Goal: Task Accomplishment & Management: Use online tool/utility

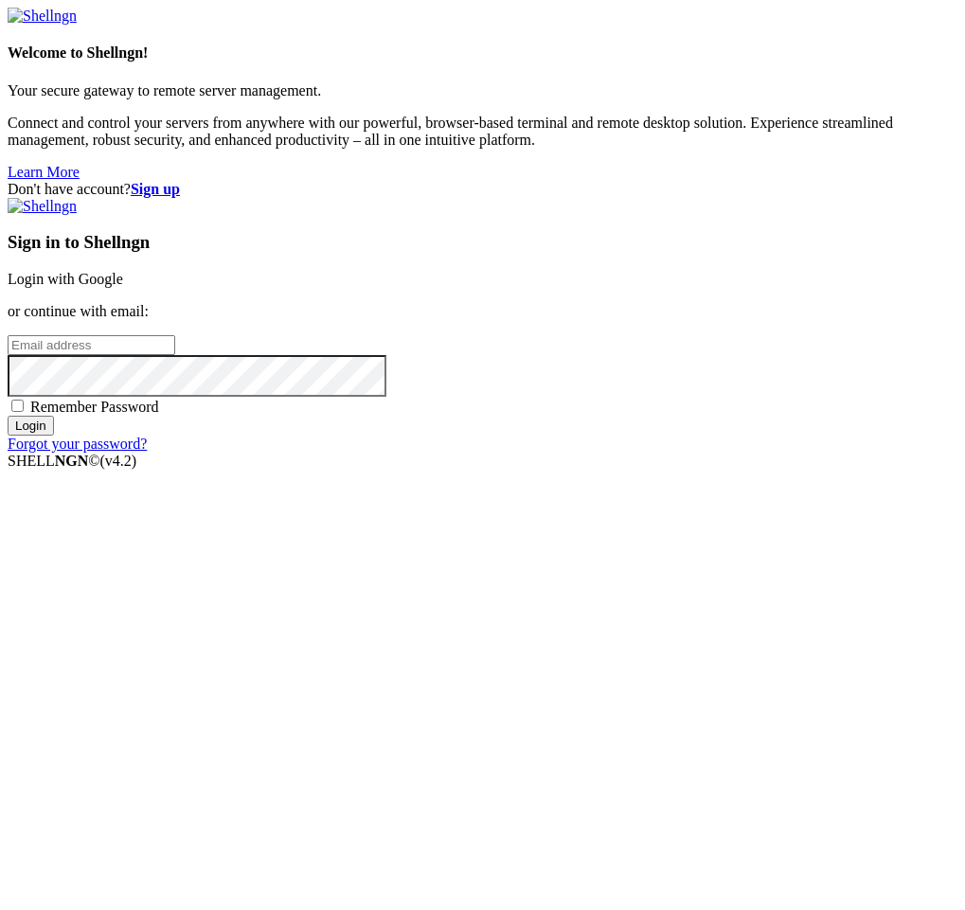
click at [123, 287] on link "Login with Google" at bounding box center [66, 279] width 116 height 16
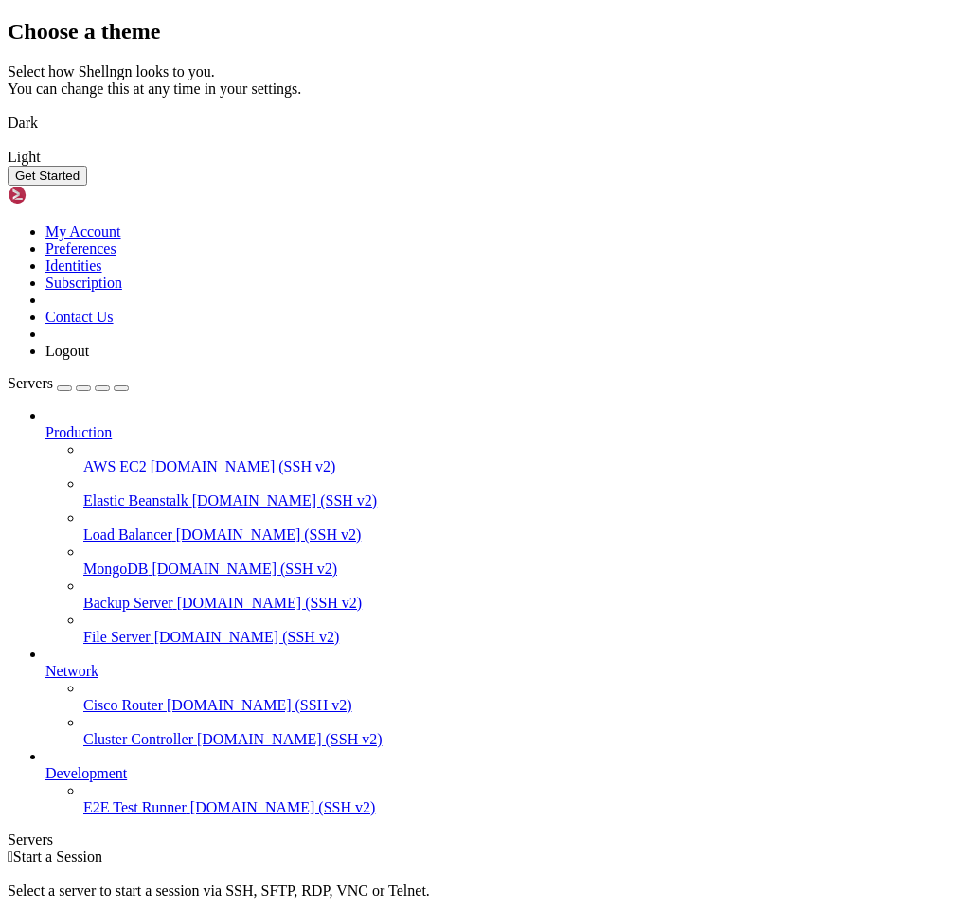
click at [8, 111] on img at bounding box center [8, 111] width 0 height 0
click at [784, 186] on div "Get Started" at bounding box center [483, 176] width 950 height 20
click at [87, 186] on button "Get Started" at bounding box center [48, 176] width 80 height 20
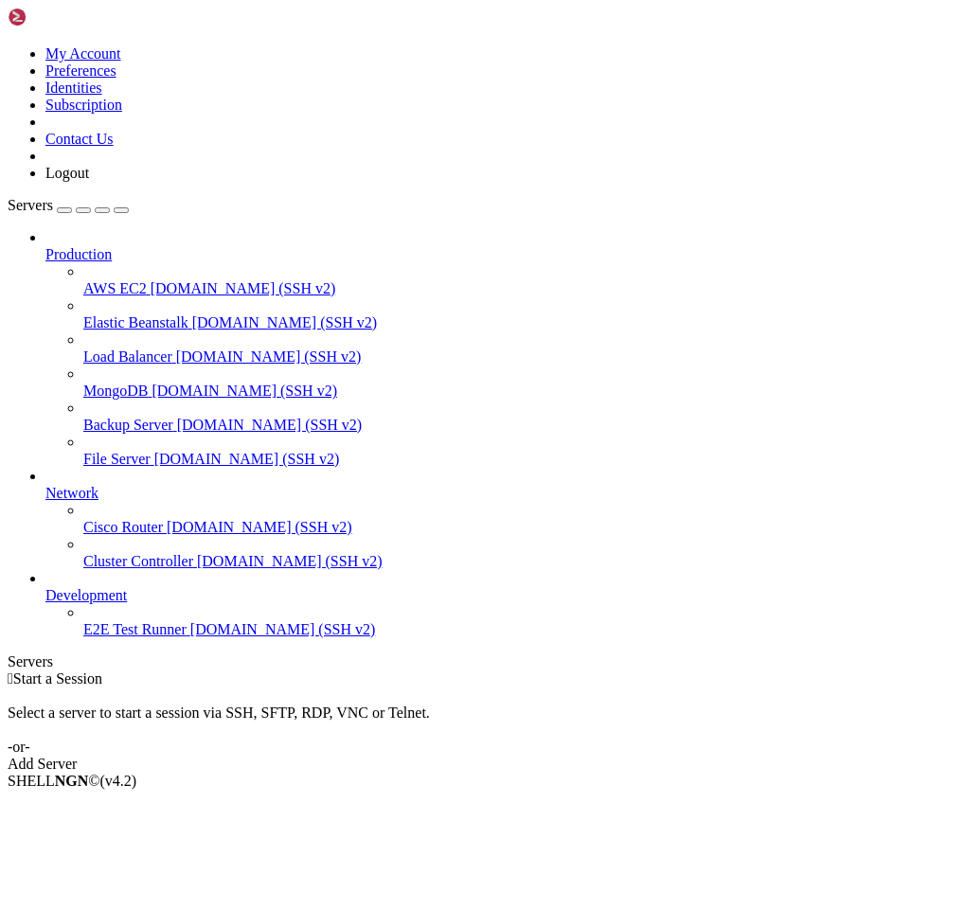
click at [64, 210] on div "button" at bounding box center [64, 210] width 0 height 0
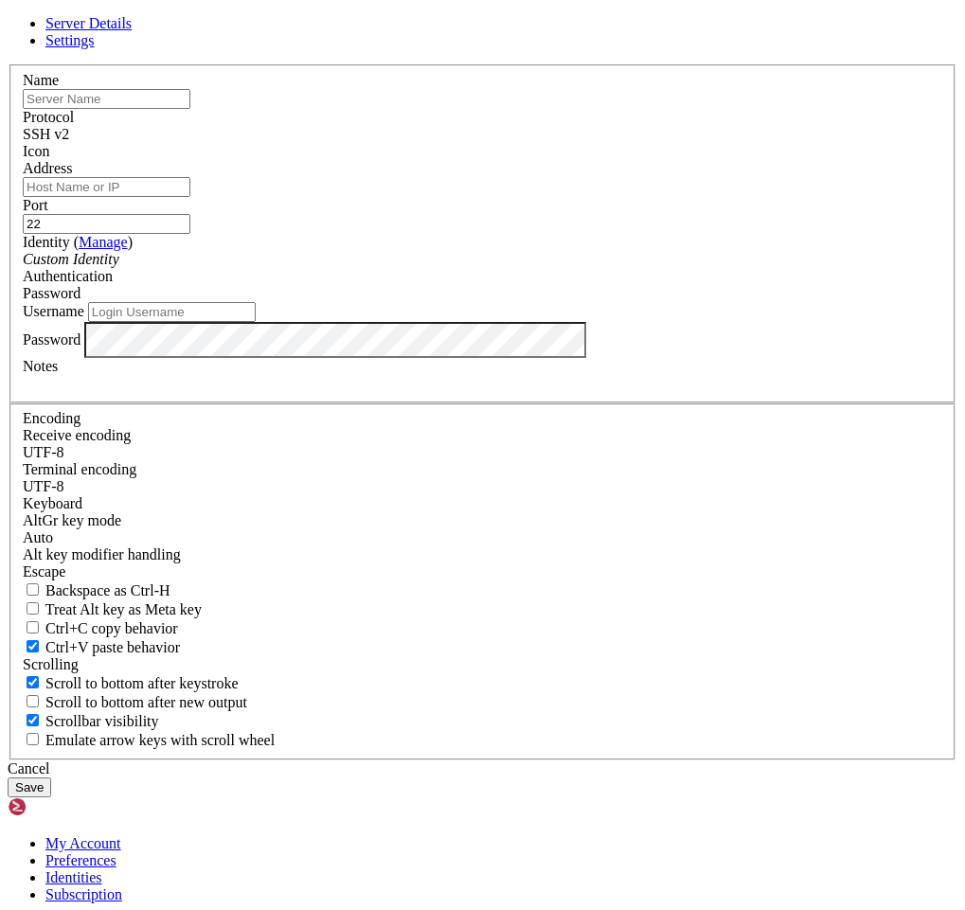
click at [190, 109] on input "text" at bounding box center [107, 99] width 168 height 20
click at [413, 392] on div at bounding box center [483, 383] width 920 height 17
click at [190, 197] on input "Address" at bounding box center [107, 187] width 168 height 20
click at [256, 322] on input "Username" at bounding box center [172, 312] width 168 height 20
click at [190, 197] on input "Address" at bounding box center [107, 187] width 168 height 20
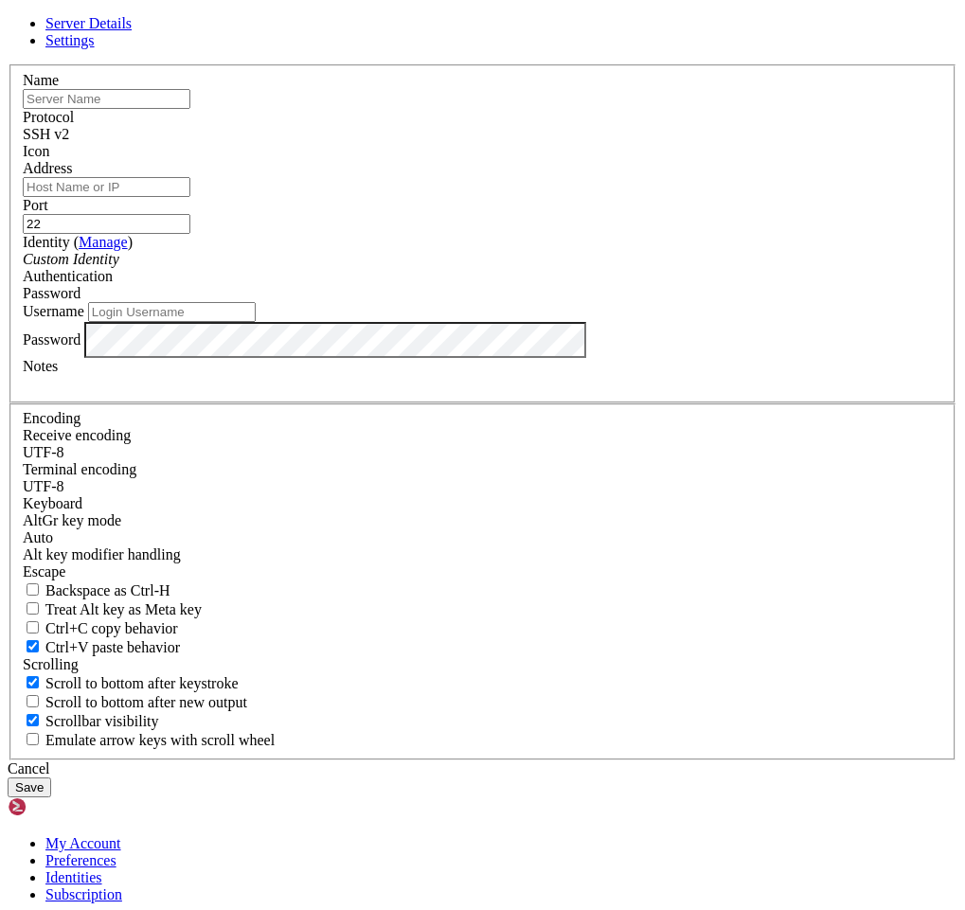
paste input "[TECHNICAL_ID]"
type input "[TECHNICAL_ID]"
click at [51, 778] on button "Save" at bounding box center [30, 788] width 44 height 20
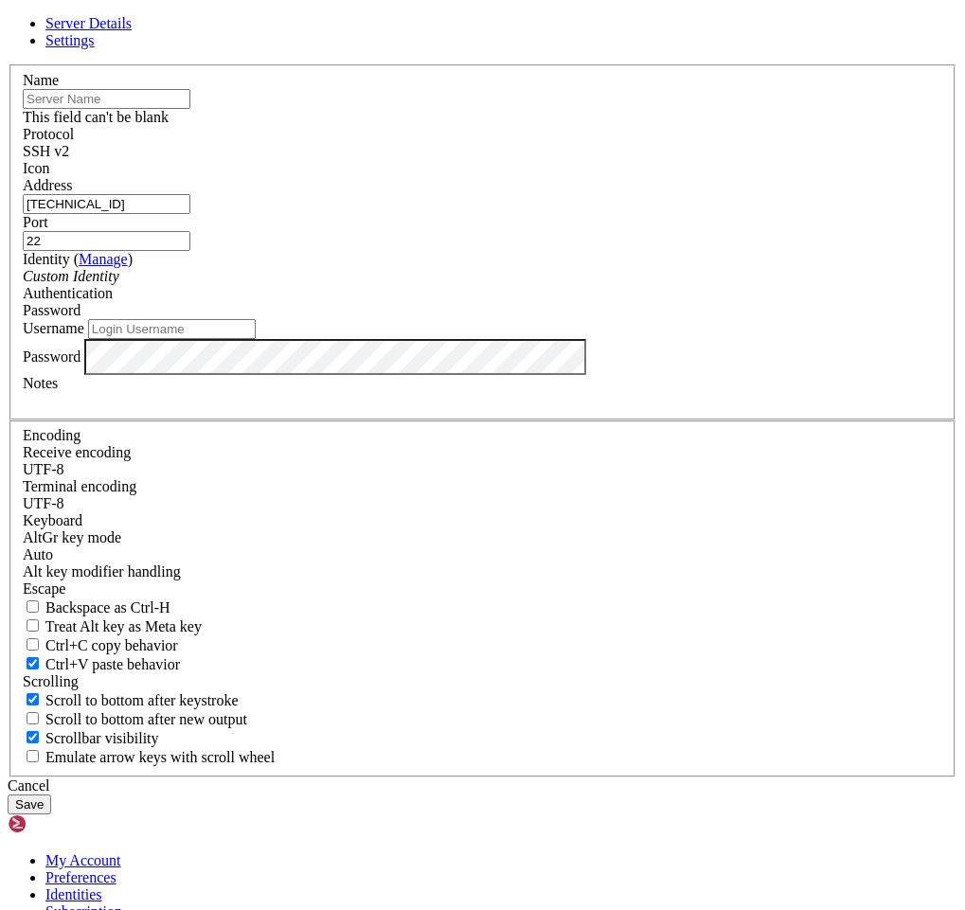
click at [190, 109] on input "text" at bounding box center [107, 99] width 168 height 20
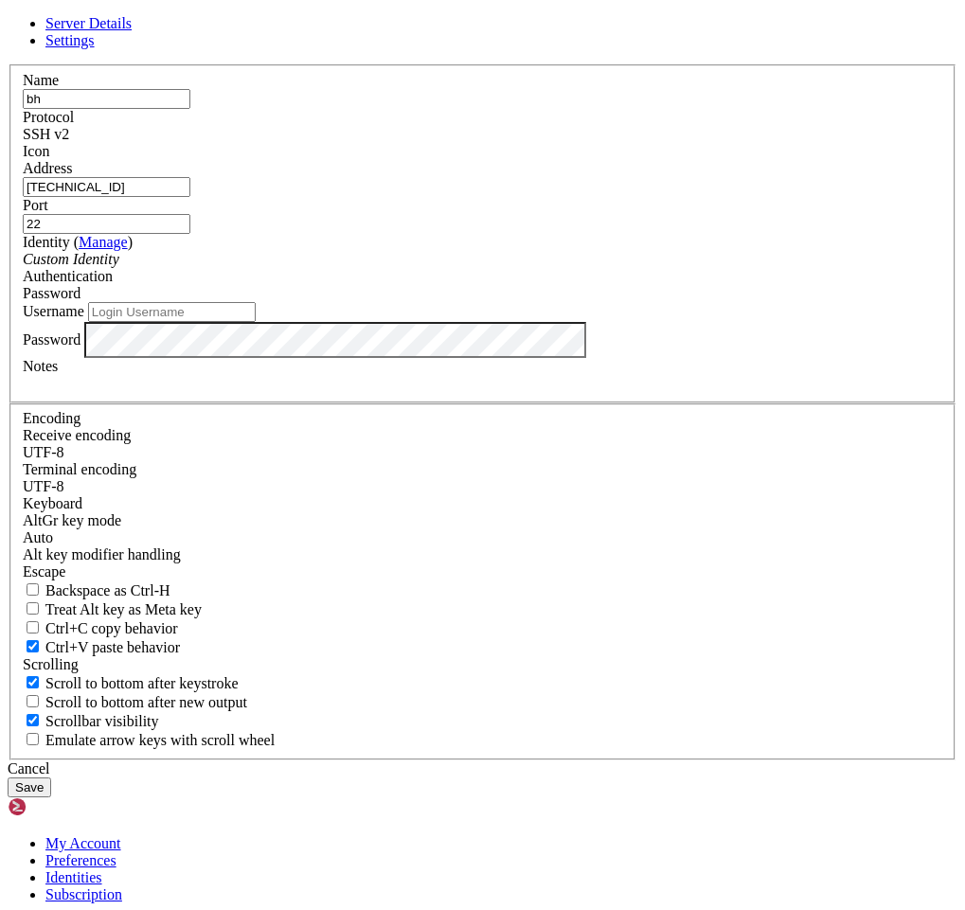
type input "b"
type input "Test"
click at [51, 778] on button "Save" at bounding box center [30, 788] width 44 height 20
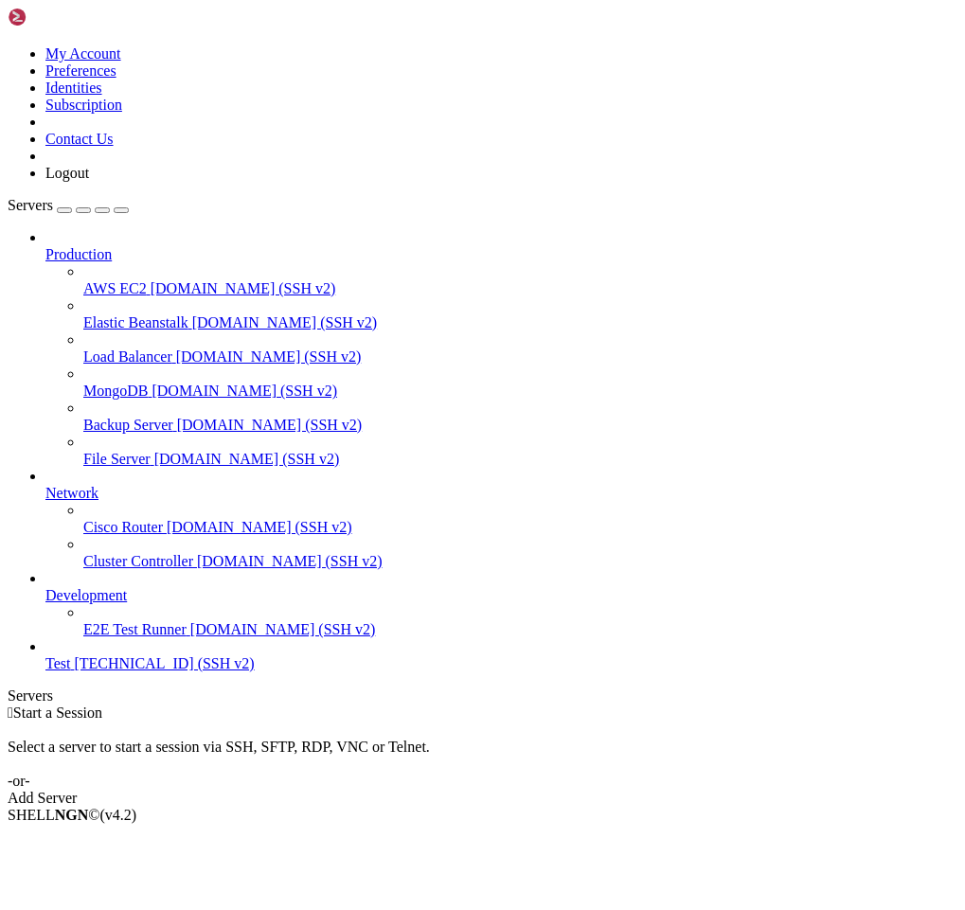
click at [134, 671] on span "[TECHNICAL_ID] (SSH v2)" at bounding box center [164, 663] width 180 height 16
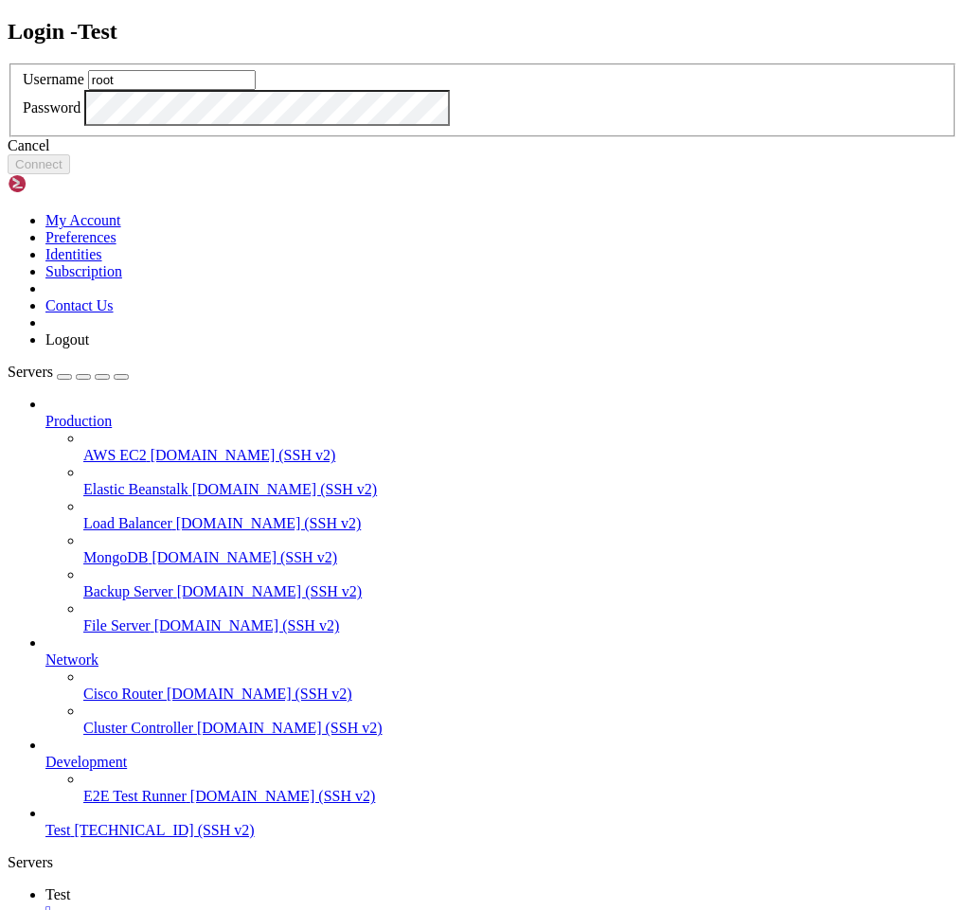
type input "root"
click at [70, 174] on button "Connect" at bounding box center [39, 164] width 63 height 20
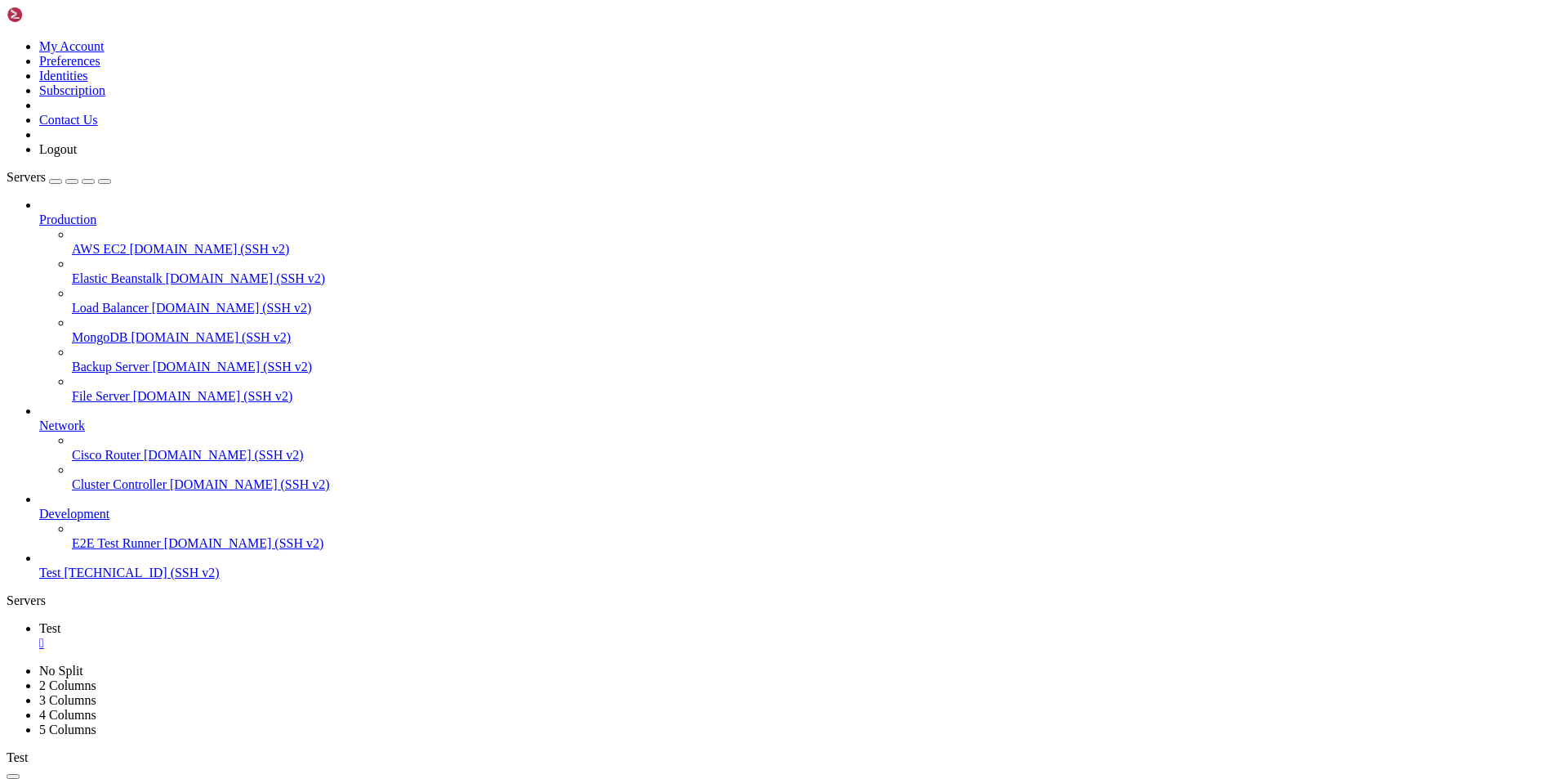
scroll to position [500, 0]
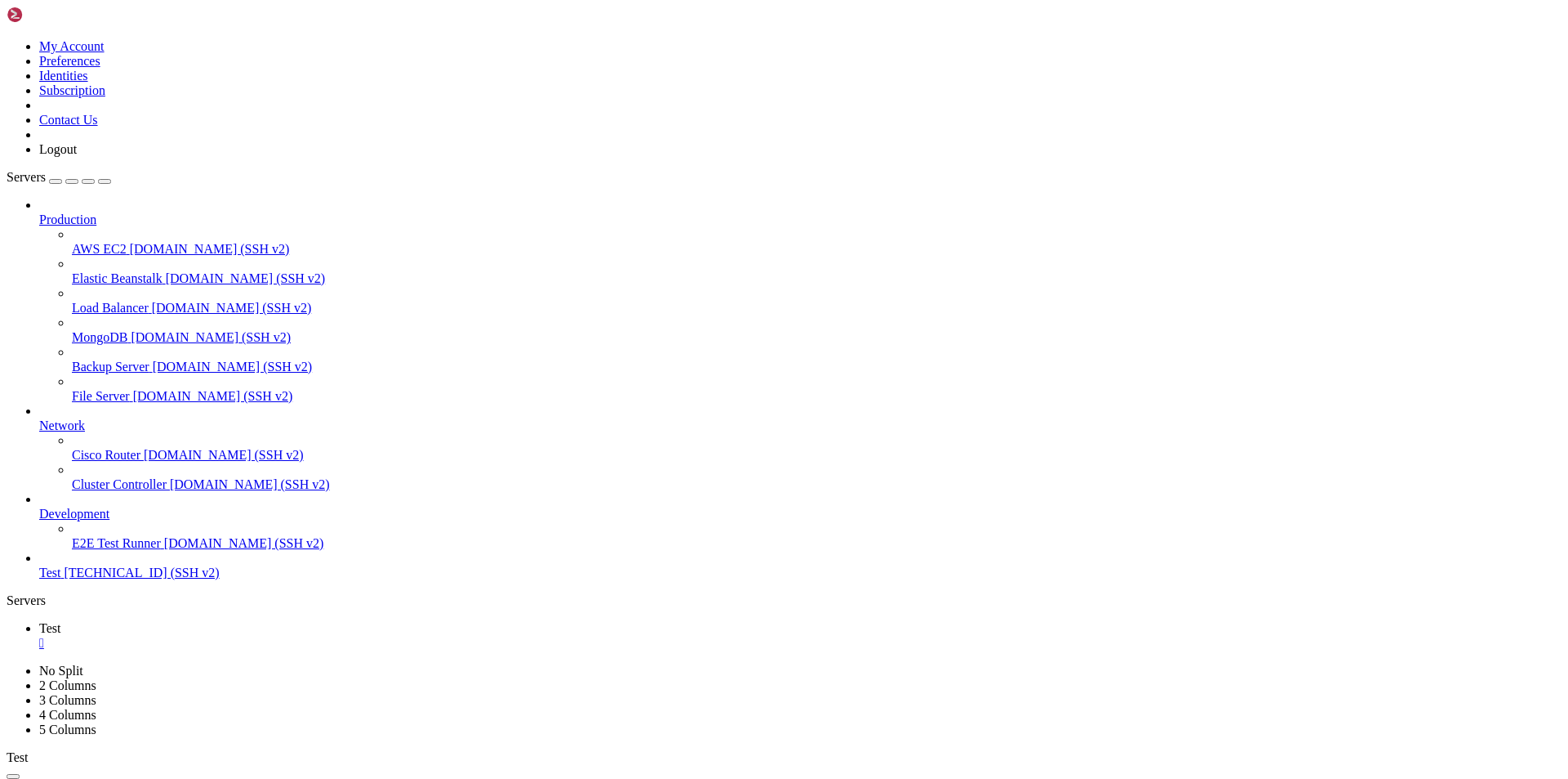
scroll to position [1014, 0]
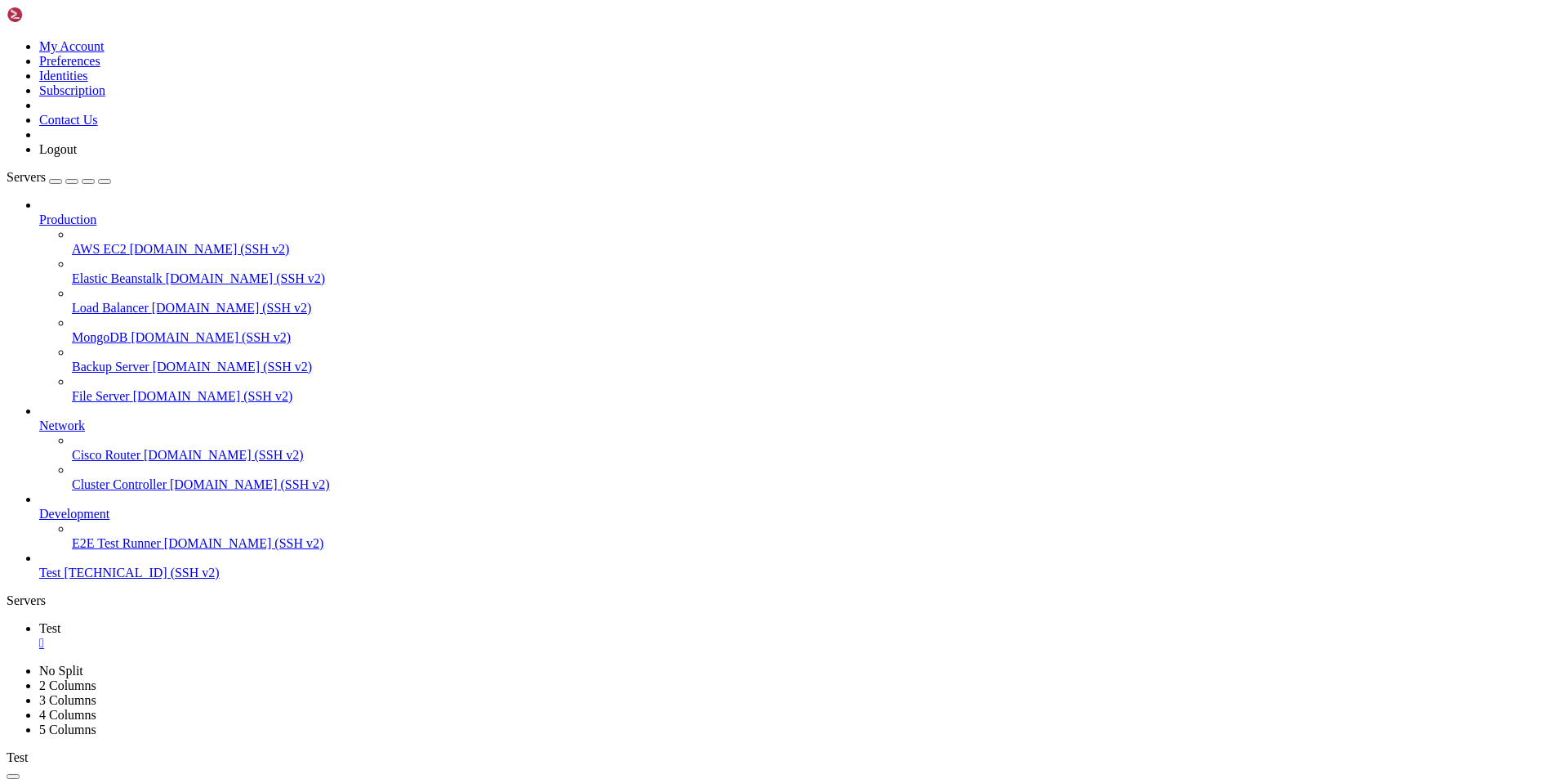
scroll to position [1681, 0]
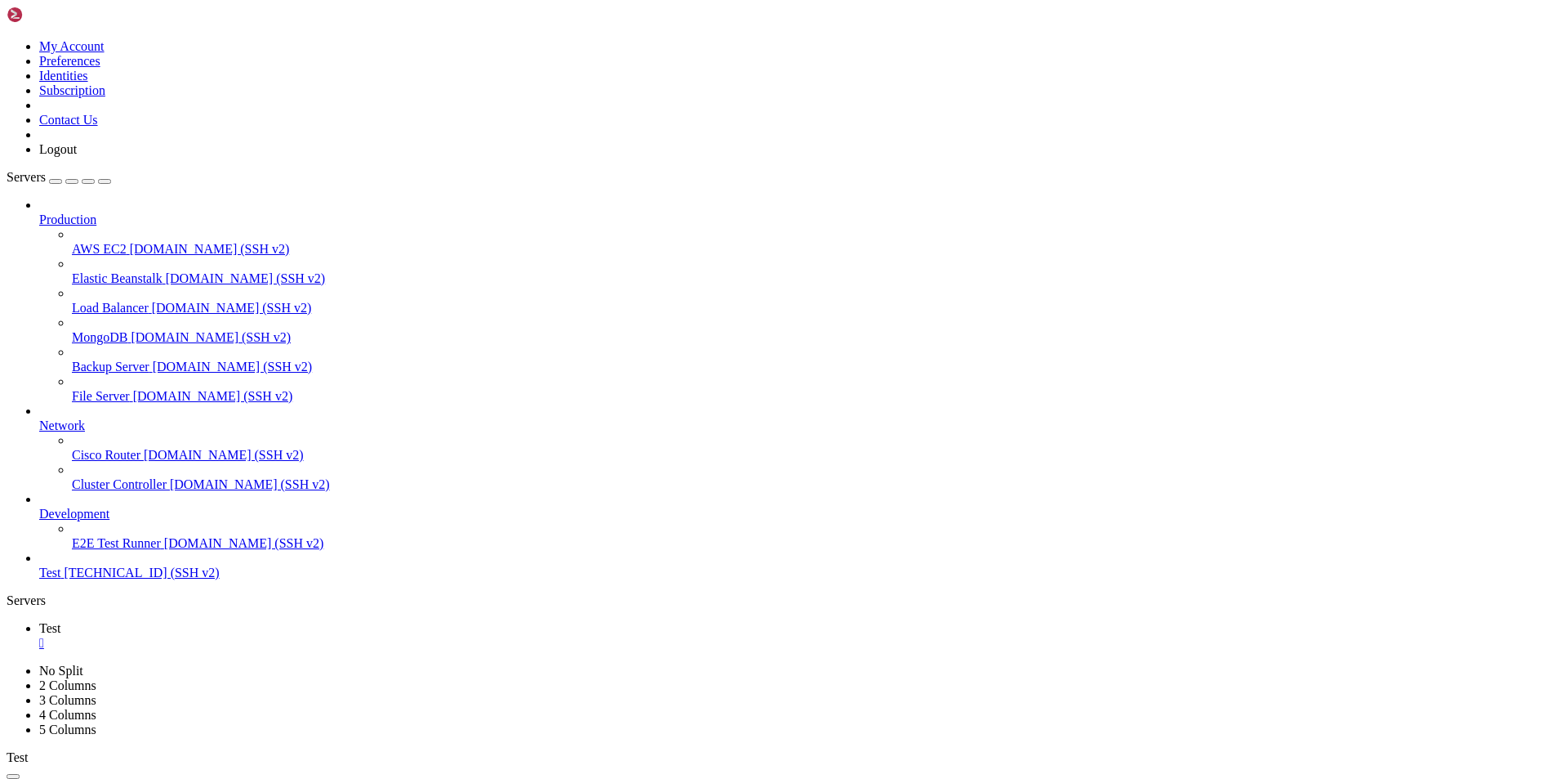
scroll to position [1819, 0]
drag, startPoint x: 344, startPoint y: 1566, endPoint x: 278, endPoint y: 1454, distance: 130.0
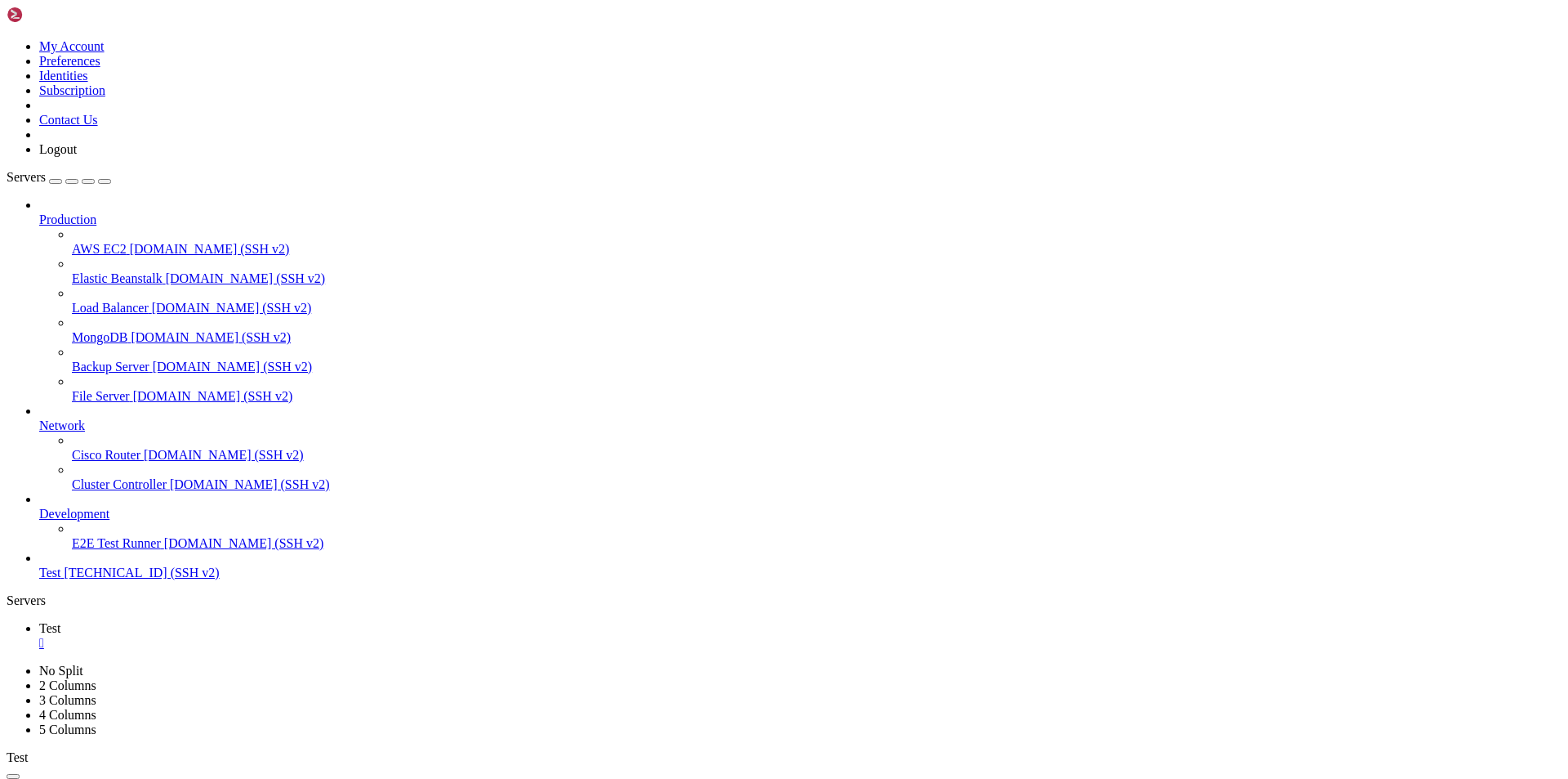
scroll to position [2291, 0]
